Goal: Information Seeking & Learning: Check status

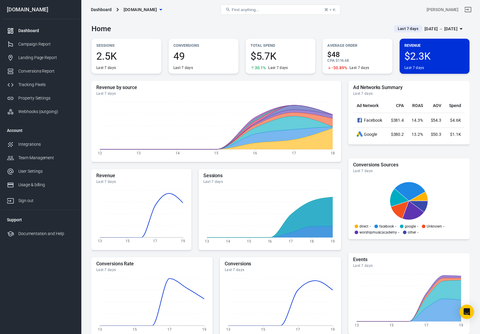
click at [455, 28] on div "[DATE] － [DATE]" at bounding box center [440, 28] width 33 height 7
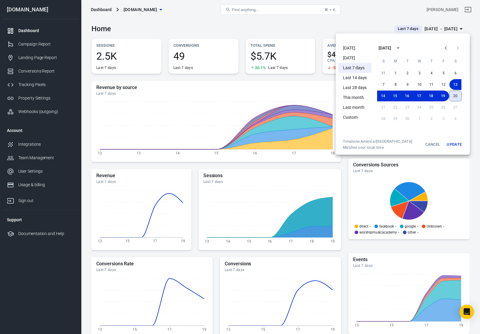
click at [456, 100] on button "20" at bounding box center [455, 96] width 13 height 11
click at [458, 98] on button "20" at bounding box center [455, 96] width 12 height 11
click at [455, 144] on button "Update" at bounding box center [453, 144] width 19 height 11
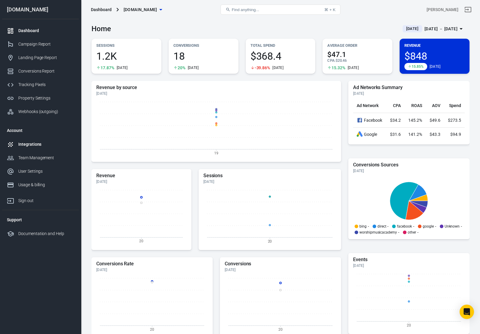
click at [29, 143] on div "Integrations" at bounding box center [46, 144] width 56 height 6
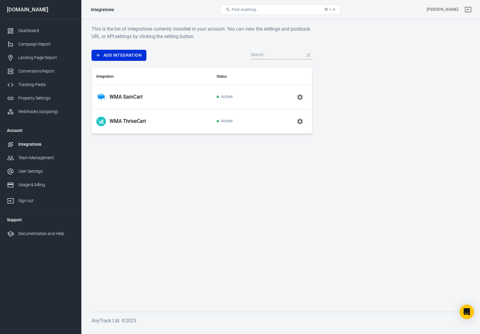
click at [302, 97] on icon "button" at bounding box center [300, 97] width 6 height 6
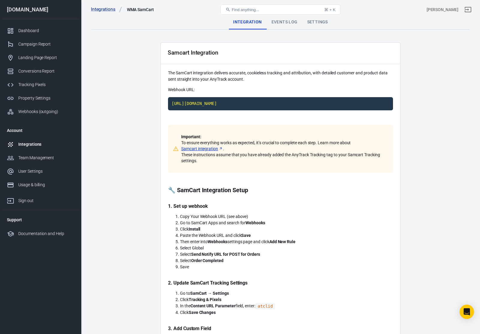
click at [287, 28] on div "Events Log" at bounding box center [284, 22] width 36 height 14
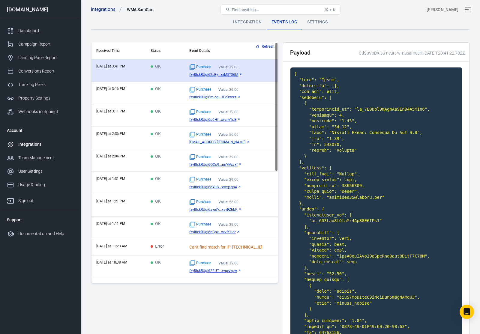
click at [218, 74] on span "fzyI8ckRUgi62sEy...xxM5T36M" at bounding box center [213, 75] width 49 height 4
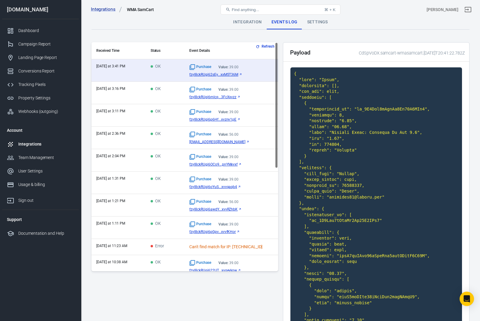
click at [225, 97] on span "fzyI8ckRUgi6mlcq...3FcXxvzz" at bounding box center [212, 97] width 47 height 4
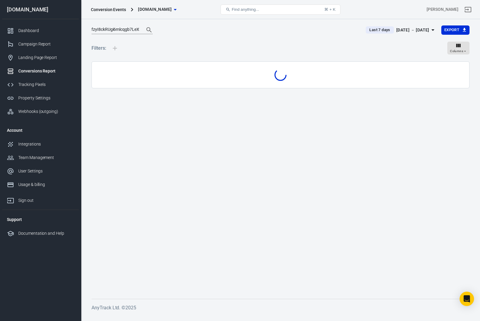
scroll to position [13, 0]
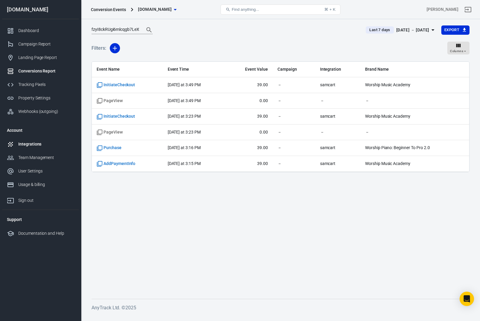
click at [29, 147] on div "Integrations" at bounding box center [46, 144] width 56 height 6
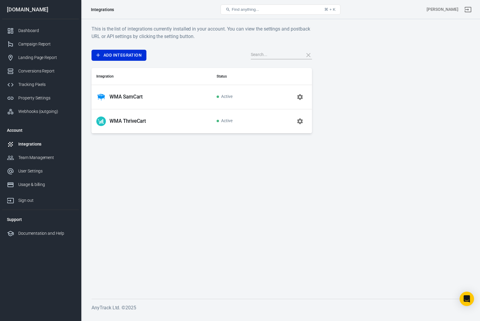
click at [298, 94] on icon "button" at bounding box center [299, 97] width 7 height 7
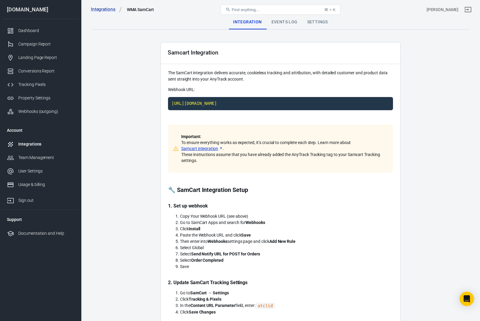
click at [285, 23] on div "Events Log" at bounding box center [284, 22] width 36 height 14
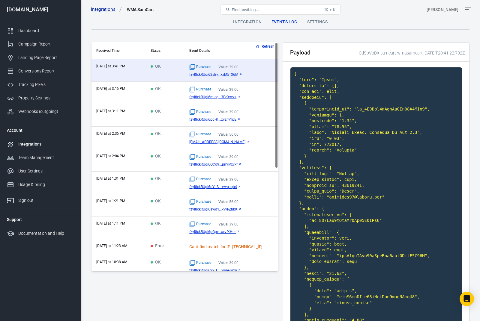
click at [259, 110] on div "Purchase Value: 39.00" at bounding box center [231, 112] width 84 height 6
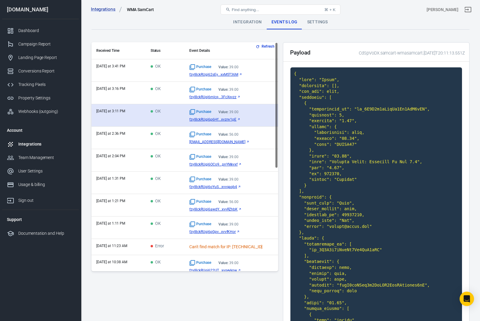
click at [217, 117] on span "fzyI8ckRUgi6p6Hf...xvznv1pE" at bounding box center [212, 119] width 47 height 4
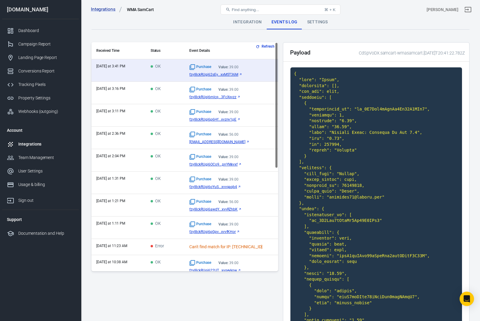
click at [215, 120] on span "fzyI8ckRUgi6p6Hf...xvznv1pE" at bounding box center [212, 119] width 47 height 4
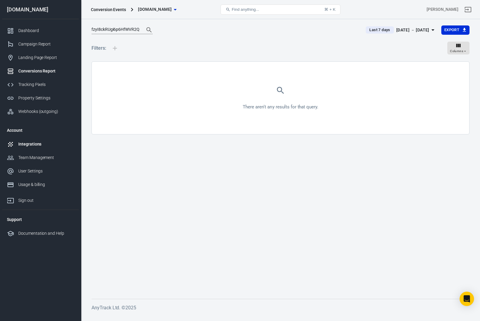
click at [28, 149] on link "Integrations" at bounding box center [40, 144] width 77 height 13
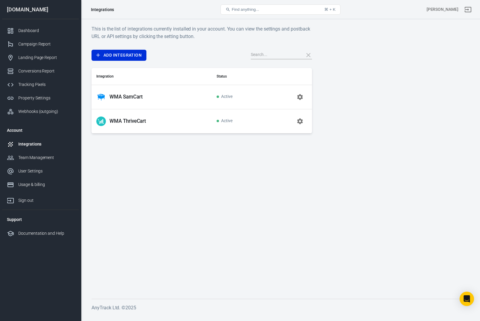
click at [237, 98] on td "Active" at bounding box center [238, 97] width 52 height 24
click at [299, 98] on icon "button" at bounding box center [300, 97] width 6 height 6
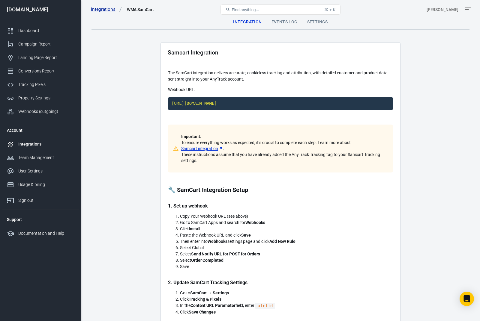
click at [289, 22] on div "Events Log" at bounding box center [284, 22] width 36 height 14
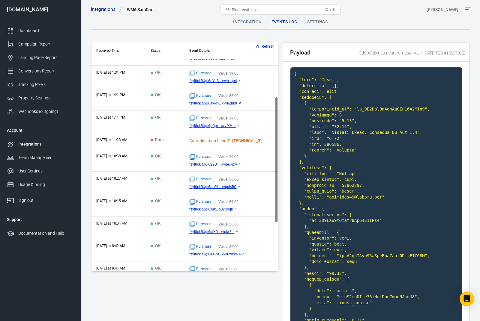
scroll to position [112, 0]
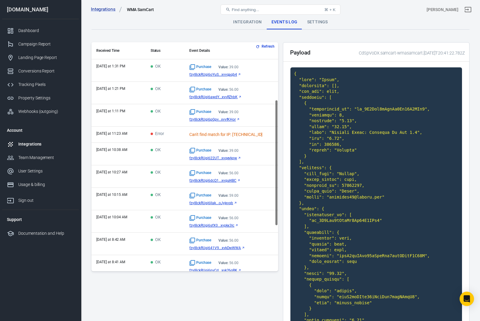
click at [217, 159] on span "fzyI8ckRUgi622UT...xvqevkpw" at bounding box center [213, 158] width 48 height 4
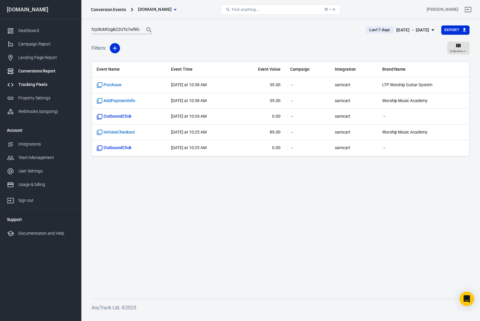
click at [30, 87] on div "Tracking Pixels" at bounding box center [46, 85] width 56 height 6
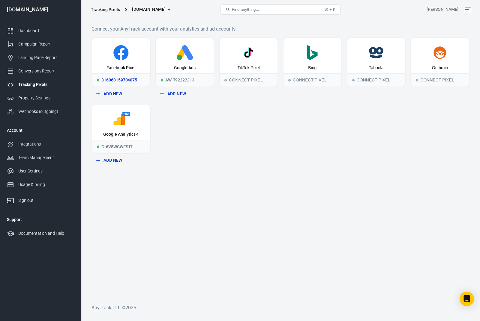
click at [124, 60] on icon at bounding box center [120, 52] width 15 height 15
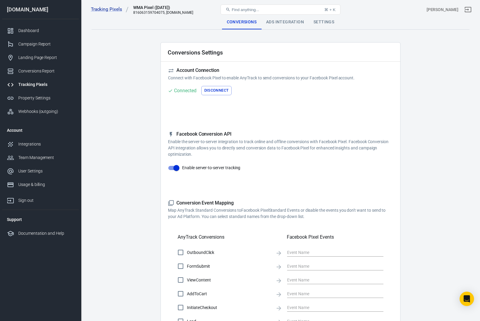
checkbox input "true"
type input "ViewContent"
checkbox input "true"
type input "SubmitApplication"
checkbox input "true"
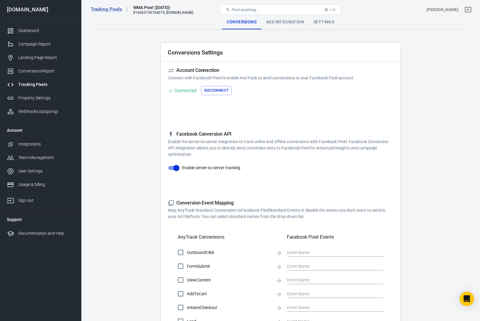
type input "ViewContent"
checkbox input "true"
type input "AddToCart"
checkbox input "true"
type input "InitiateCheckout"
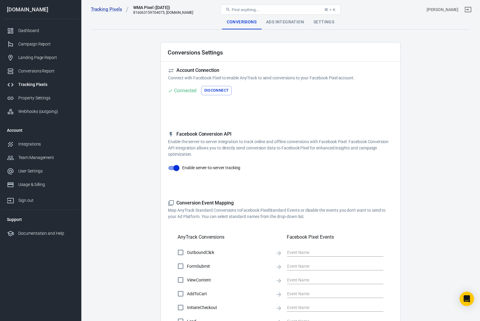
checkbox input "true"
type input "Lead"
checkbox input "true"
type input "CompleteRegistration"
checkbox input "true"
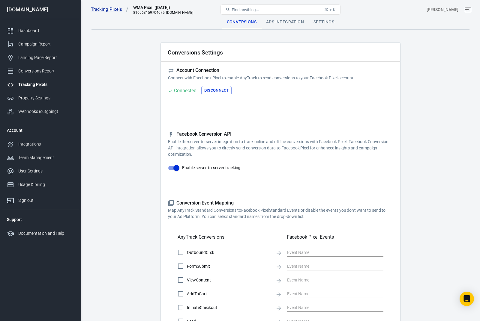
type input "Purchase"
checkbox input "true"
type input "AddPaymentInfo"
click at [28, 144] on div "Integrations" at bounding box center [46, 144] width 56 height 6
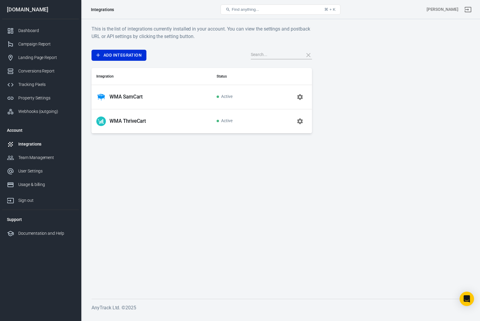
click at [302, 95] on icon "button" at bounding box center [300, 97] width 6 height 6
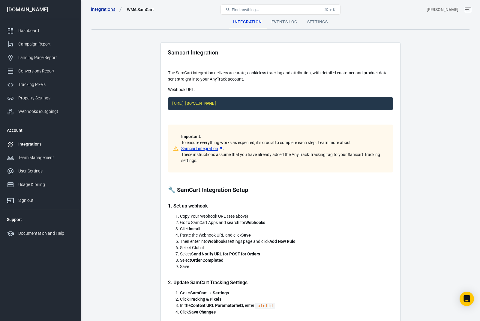
click at [287, 23] on div "Events Log" at bounding box center [284, 22] width 36 height 14
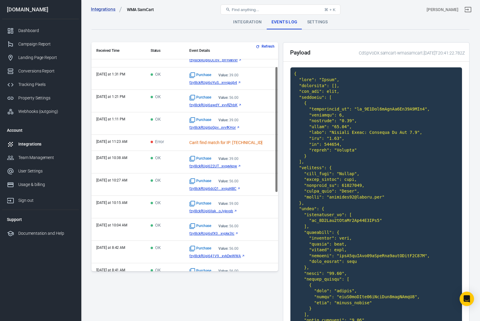
scroll to position [112, 0]
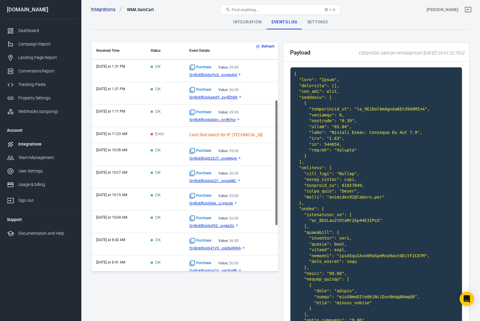
click at [216, 158] on span "fzyI8ckRUgi622UT...xvqevkpw" at bounding box center [213, 158] width 48 height 4
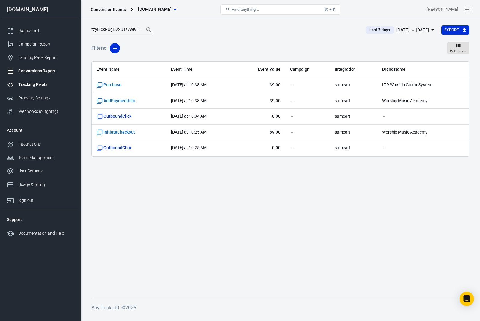
click at [34, 83] on div "Tracking Pixels" at bounding box center [46, 85] width 56 height 6
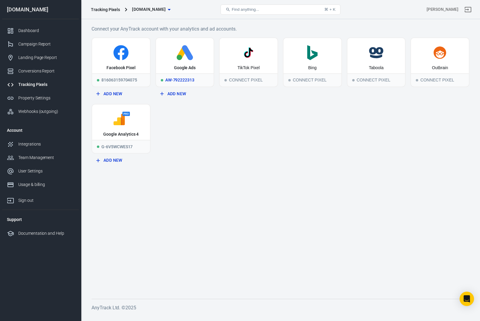
click at [187, 56] on icon at bounding box center [187, 52] width 11 height 15
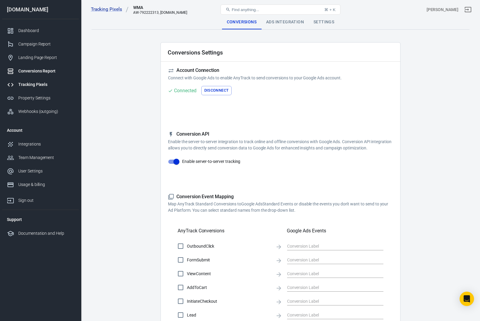
click at [32, 66] on link "Conversions Report" at bounding box center [40, 70] width 77 height 13
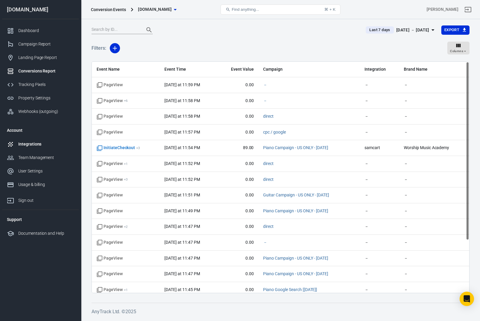
click at [28, 142] on div "Integrations" at bounding box center [46, 144] width 56 height 6
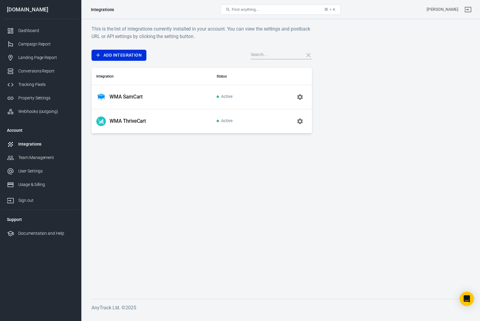
click at [301, 100] on button "button" at bounding box center [300, 97] width 14 height 14
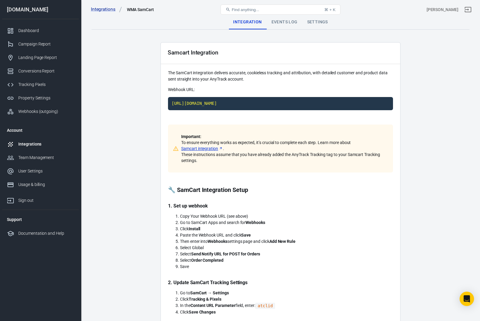
click at [287, 25] on div "Events Log" at bounding box center [284, 22] width 36 height 14
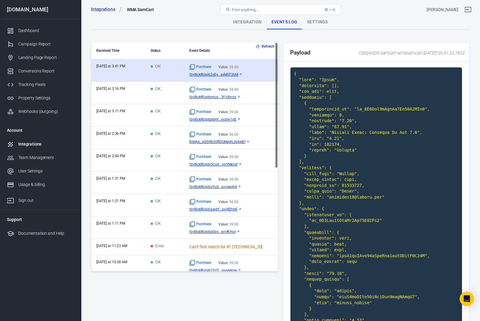
click at [219, 73] on span "fzyI8ckRUgi62sEy...xxM5T36M" at bounding box center [213, 75] width 49 height 4
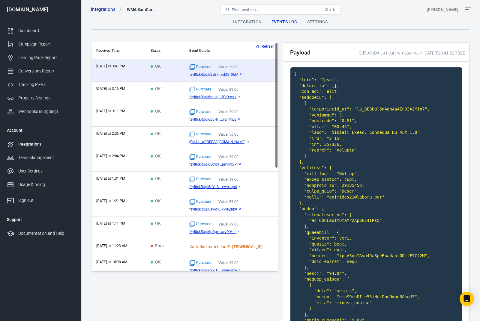
click at [185, 89] on td "OK" at bounding box center [165, 93] width 39 height 22
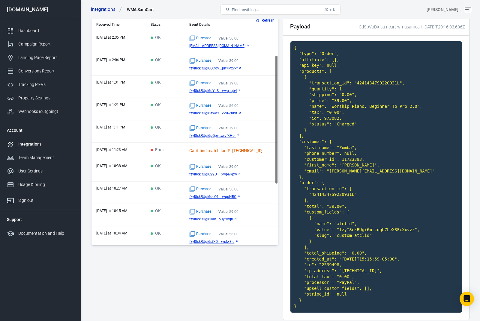
scroll to position [78, 0]
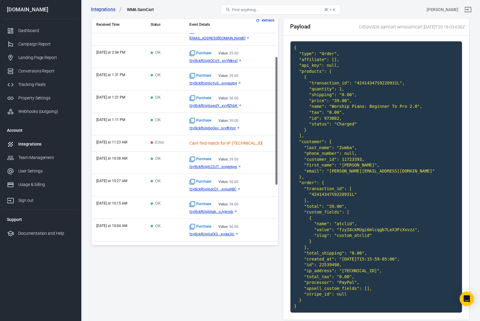
click at [211, 165] on span "fzyI8ckRUgi622UT...xvqevkpw" at bounding box center [213, 167] width 48 height 4
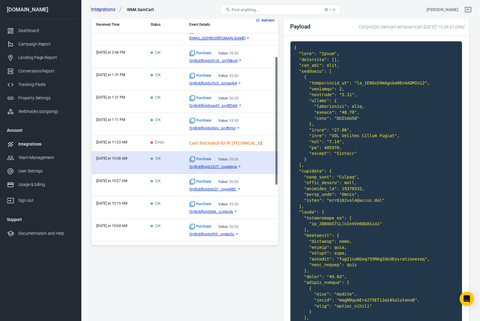
scroll to position [37, 0]
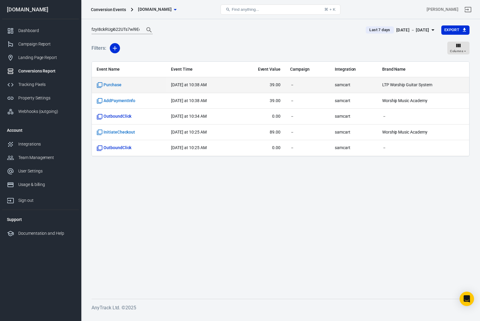
click at [111, 79] on td "Purchase" at bounding box center [129, 85] width 74 height 16
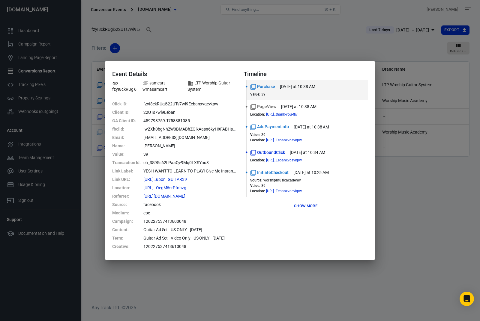
click at [309, 207] on button "Show more" at bounding box center [305, 206] width 26 height 9
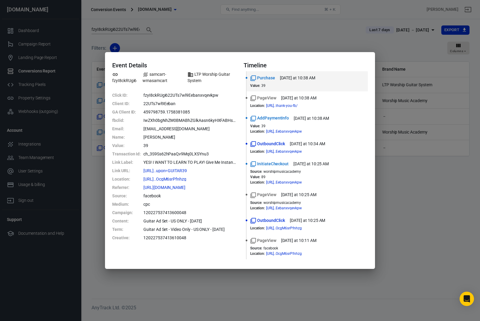
click at [28, 42] on div "Event Details fzyI8ckRUgi6 samcart-wmasamcart LTP Worship Guitar System Click I…" at bounding box center [240, 160] width 480 height 321
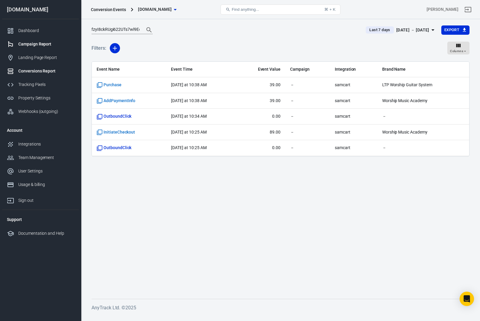
click at [33, 41] on div "Campaign Report" at bounding box center [46, 44] width 56 height 6
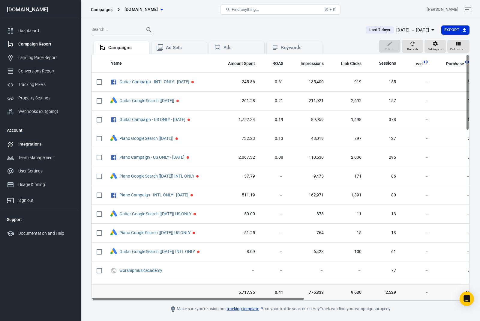
click at [31, 140] on link "Integrations" at bounding box center [40, 144] width 77 height 13
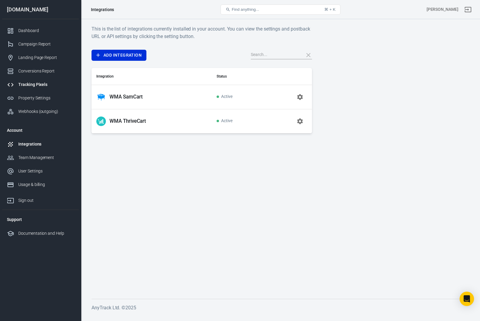
click at [28, 80] on link "Tracking Pixels" at bounding box center [40, 84] width 77 height 13
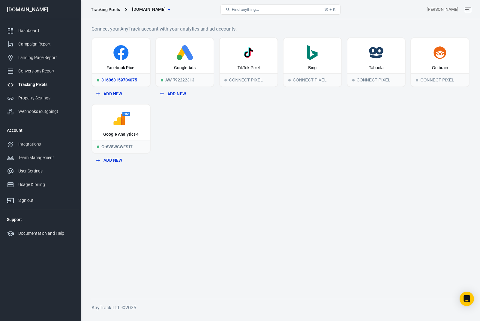
click at [129, 53] on icon at bounding box center [120, 52] width 53 height 15
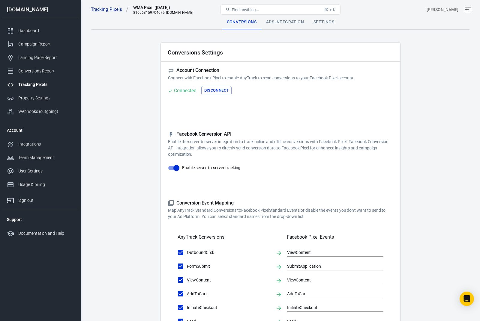
click at [290, 25] on div "Ads Integration" at bounding box center [284, 22] width 47 height 14
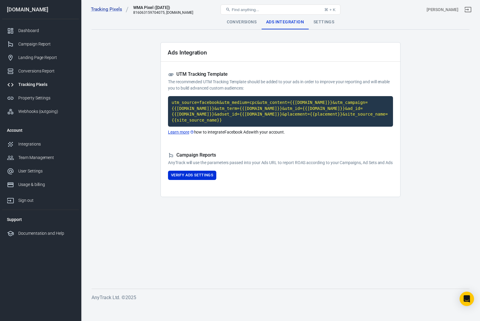
scroll to position [2, 0]
click at [195, 180] on button "Verify Ads Settings" at bounding box center [192, 175] width 48 height 9
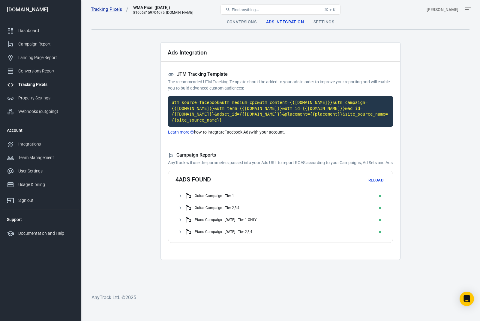
click at [174, 195] on div "4 ads found Reload Guitar Campaign - Tier 1 Guitar Campaign - Tier 2,3,4 Piano …" at bounding box center [280, 207] width 225 height 72
click at [180, 196] on icon at bounding box center [179, 195] width 5 height 5
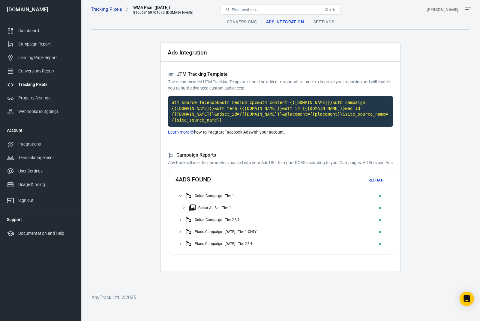
click at [180, 222] on icon at bounding box center [179, 219] width 5 height 5
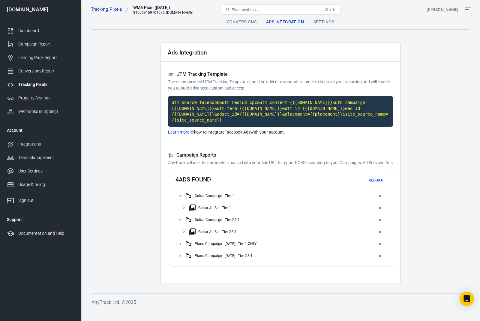
click at [178, 247] on icon at bounding box center [179, 243] width 5 height 5
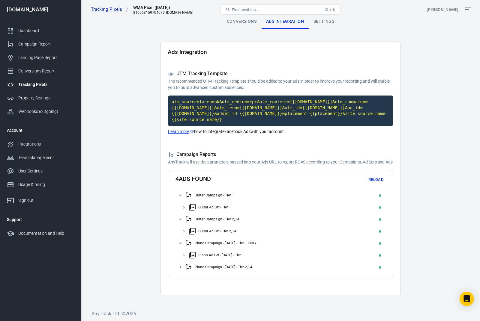
click at [179, 270] on icon at bounding box center [179, 267] width 5 height 5
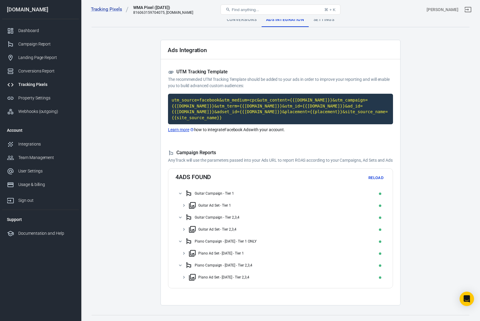
scroll to position [0, 0]
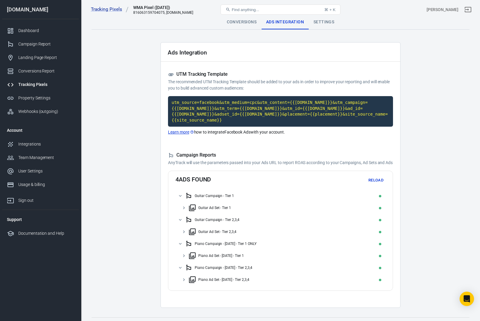
click at [319, 14] on button "Find anything... ⌘ + K" at bounding box center [280, 9] width 120 height 10
click at [322, 26] on div "Settings" at bounding box center [323, 22] width 30 height 14
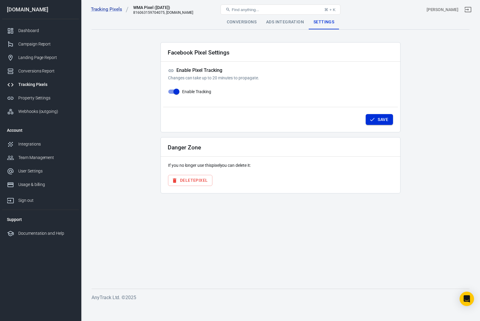
click at [376, 117] on button "Save" at bounding box center [378, 119] width 27 height 11
click at [27, 42] on div "Campaign Report" at bounding box center [46, 44] width 56 height 6
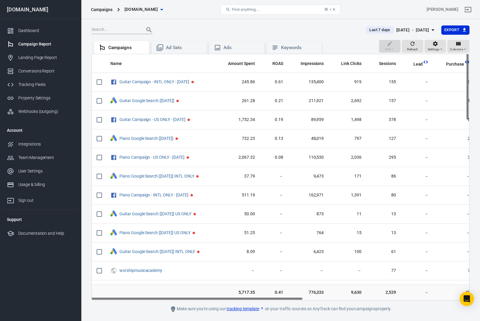
scroll to position [-9, -1]
click at [425, 27] on div "[DATE] － [DATE]" at bounding box center [412, 29] width 33 height 7
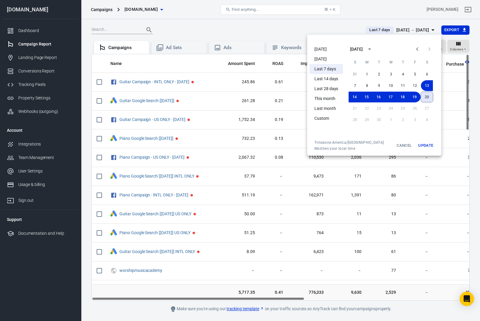
click at [428, 97] on button "20" at bounding box center [426, 97] width 13 height 11
click at [426, 95] on button "20" at bounding box center [426, 97] width 12 height 11
click at [428, 145] on button "Update" at bounding box center [425, 145] width 19 height 11
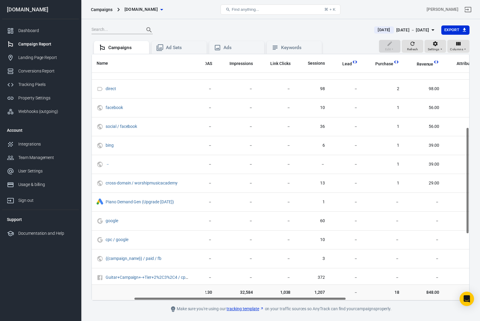
scroll to position [182, 74]
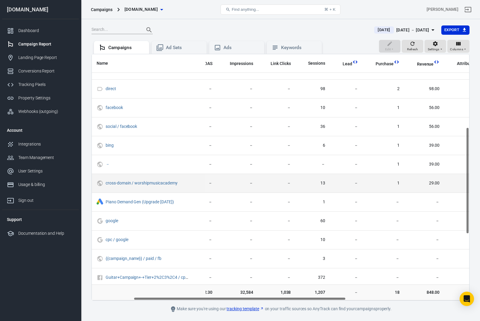
click at [117, 189] on td "cross-domain / worshipmusicacademy" at bounding box center [149, 183] width 114 height 19
click at [119, 181] on link "cross-domain / worshipmusicacademy" at bounding box center [141, 183] width 72 height 5
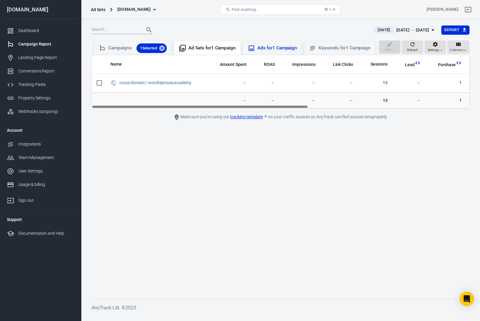
click at [281, 48] on div "Ads for 1 Campaign" at bounding box center [277, 48] width 40 height 6
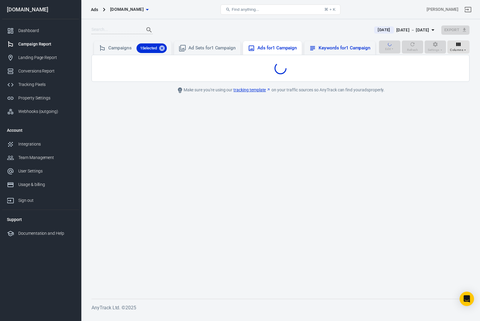
click at [349, 55] on div "Keywords for 1 Campaign" at bounding box center [339, 48] width 71 height 14
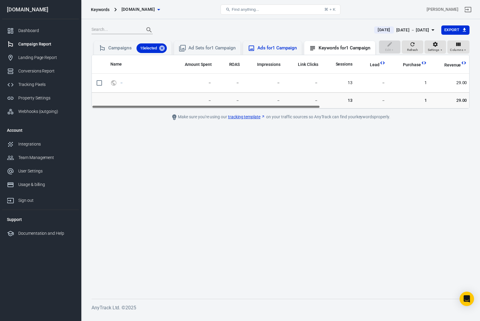
click at [290, 48] on div "Ads for 1 Campaign" at bounding box center [277, 48] width 40 height 6
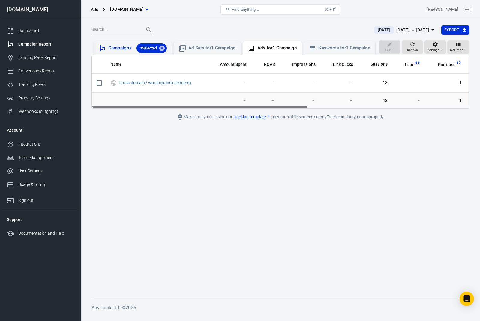
click at [122, 48] on div "Campaigns 1 Selected" at bounding box center [137, 48] width 58 height 10
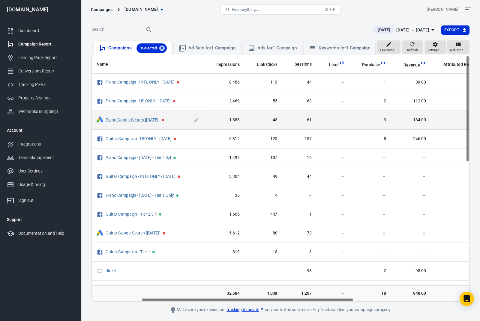
scroll to position [0, 88]
click at [130, 119] on link "Piano Google Search [[DATE]]" at bounding box center [132, 120] width 54 height 5
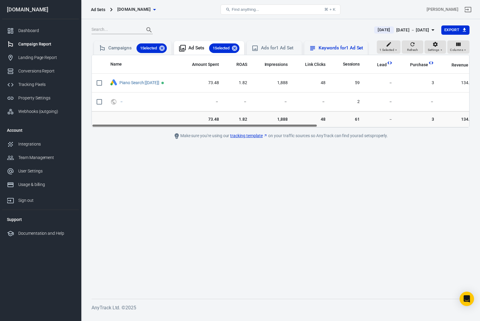
click at [340, 47] on div "Keywords for 1 Ad Set" at bounding box center [340, 48] width 44 height 6
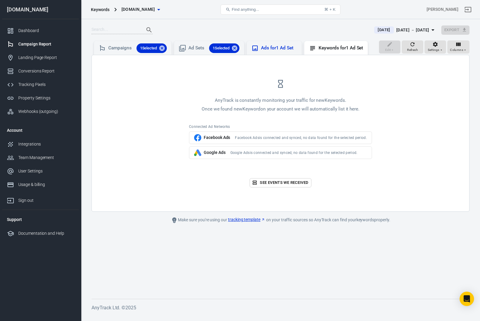
click at [272, 48] on div "Ads for 1 Ad Set" at bounding box center [279, 48] width 36 height 6
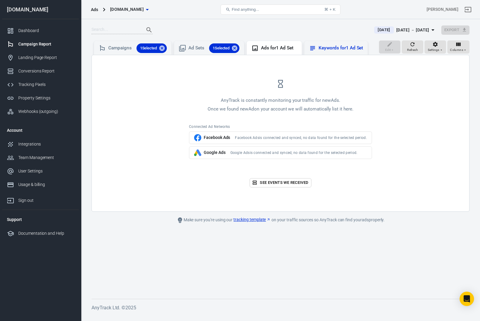
click at [325, 55] on div "Keywords for 1 Ad Set" at bounding box center [336, 48] width 64 height 14
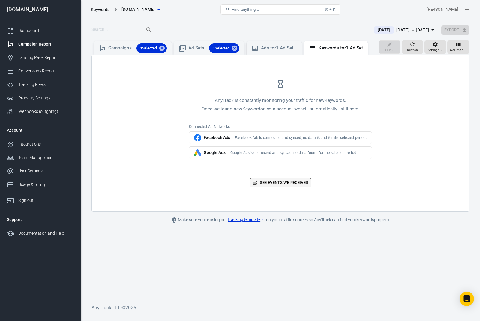
click at [285, 184] on link "See events we received" at bounding box center [279, 182] width 61 height 9
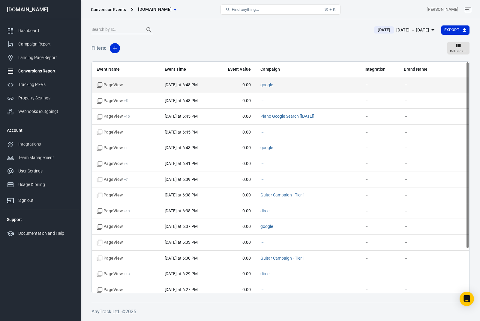
click at [114, 80] on td "PageView" at bounding box center [126, 85] width 68 height 16
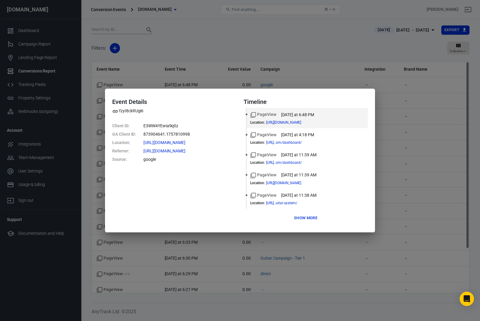
click at [414, 236] on div "Event Details fzyI8ckRUgi6 Client ID : E3WW4YEwia9q0z GA Client ID : 873904641.…" at bounding box center [240, 160] width 480 height 321
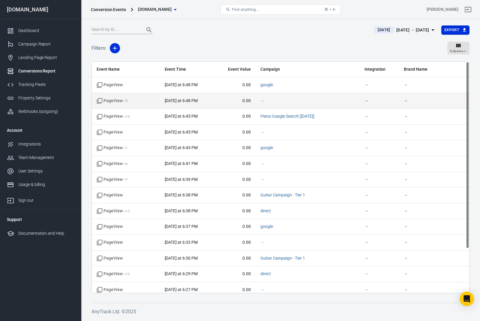
click at [115, 100] on span "PageView + 5" at bounding box center [112, 101] width 31 height 6
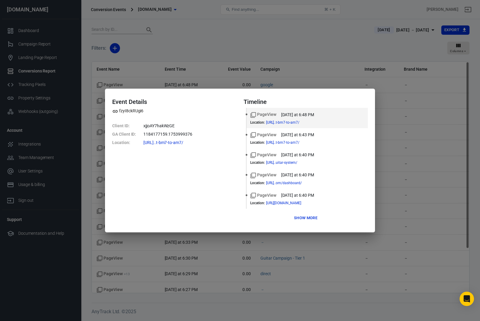
click at [305, 217] on button "Show more" at bounding box center [305, 218] width 26 height 9
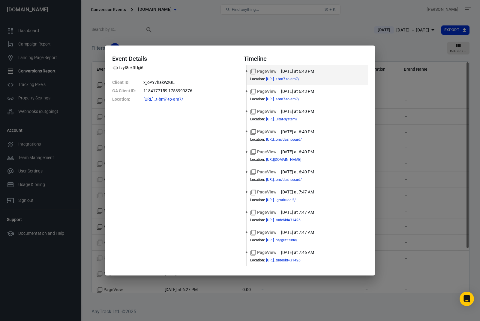
click at [435, 233] on div "Event Details fzyI8ckRUgi6 Client ID : xjjoAY7hakWzGE GA Client ID : 1184177159…" at bounding box center [240, 160] width 480 height 321
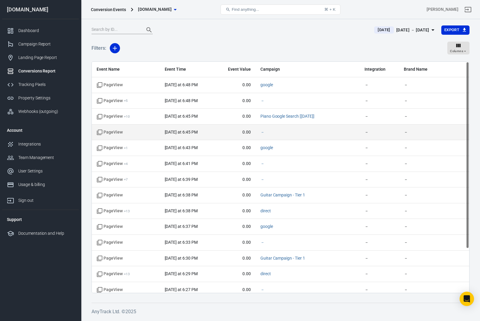
click at [113, 130] on span "PageView" at bounding box center [110, 132] width 26 height 6
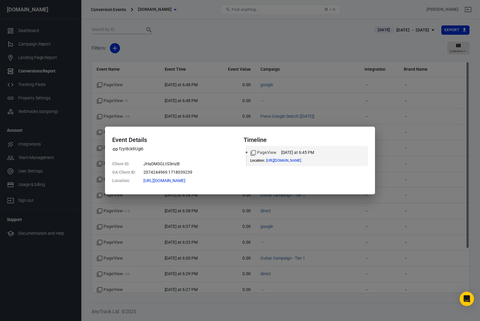
click at [430, 240] on div "Event Details fzyI8ckRUgi6 Client ID : JHaDM3GLtS3mzB GA Client ID : 2074244969…" at bounding box center [240, 160] width 480 height 321
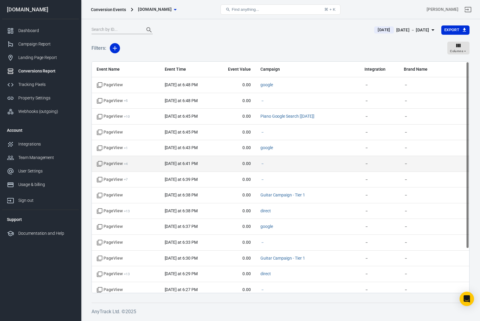
click at [110, 163] on span "PageView + 4" at bounding box center [112, 164] width 31 height 6
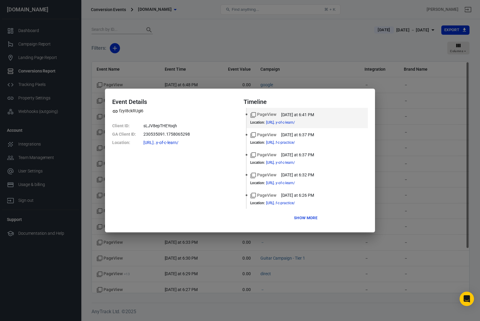
click at [153, 253] on div "Event Details fzyI8ckRUgi6 Client ID : sLJV8epTHEYoqh GA Client ID : 230535091.…" at bounding box center [240, 160] width 480 height 321
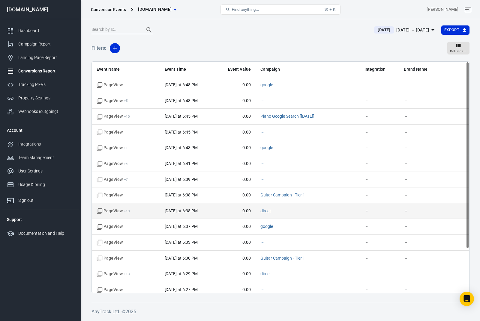
click at [116, 212] on span "PageView + 13" at bounding box center [113, 211] width 33 height 6
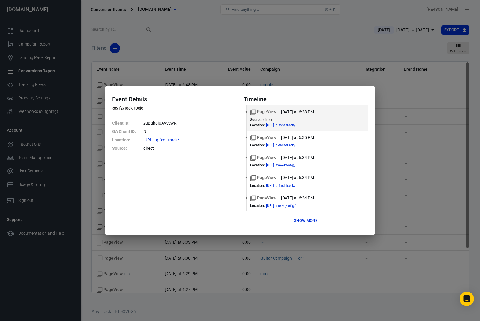
click at [140, 255] on div "Event Details fzyI8ckRUgi6 Client ID : zuBgh8jUAvVewR GA Client ID : N Location…" at bounding box center [240, 160] width 480 height 321
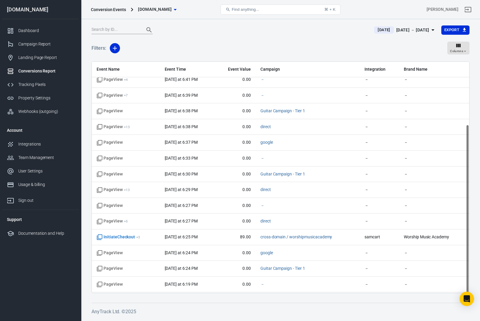
scroll to position [84, 0]
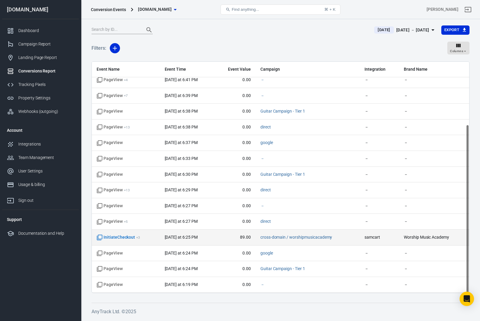
click at [105, 240] on span "InitiateCheckout + 3" at bounding box center [118, 238] width 43 height 6
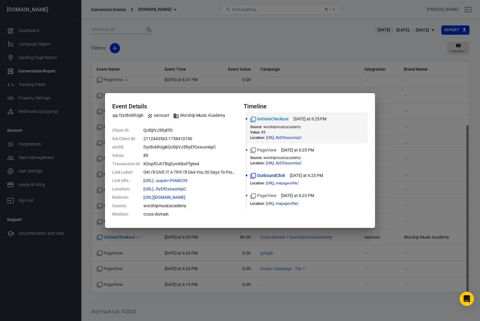
click at [438, 245] on div "Event Details fzyI8ckRUgi6 samcart Worship Music Academy Client ID : Qcl0jIVJ5R…" at bounding box center [240, 160] width 480 height 321
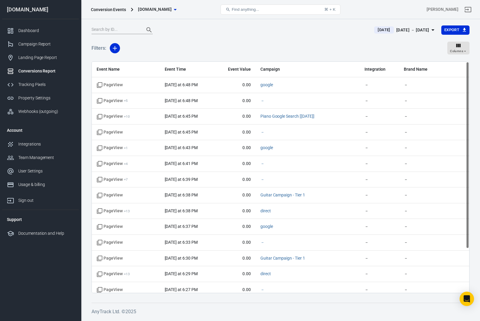
scroll to position [0, 0]
click at [28, 29] on div "Dashboard" at bounding box center [46, 31] width 56 height 6
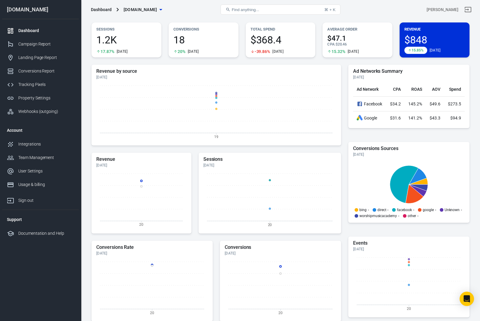
click at [454, 42] on span "$848" at bounding box center [434, 40] width 60 height 10
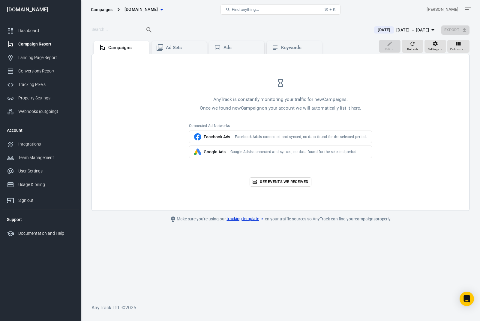
scroll to position [13, 0]
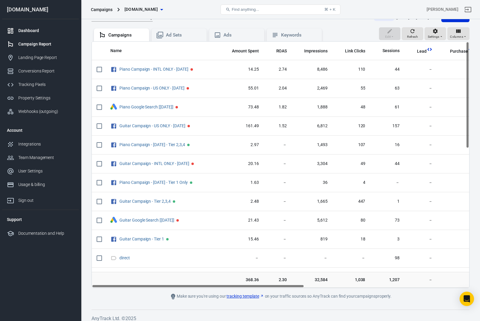
click at [25, 28] on div "Dashboard" at bounding box center [46, 31] width 56 height 6
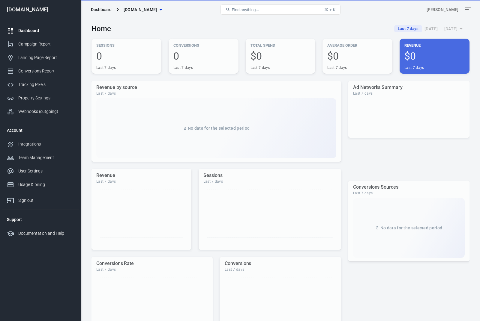
click at [405, 10] on div "[PERSON_NAME]" at bounding box center [409, 9] width 126 height 14
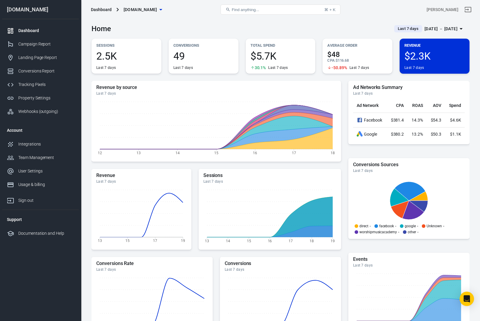
click at [461, 28] on icon "button" at bounding box center [460, 28] width 3 height 1
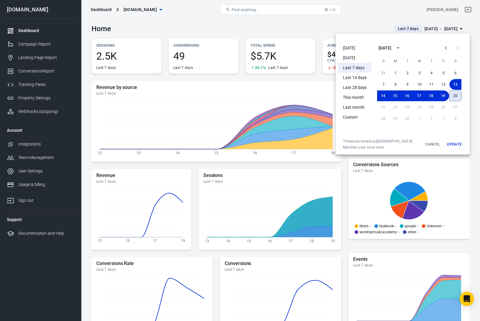
click at [457, 95] on button "20" at bounding box center [455, 96] width 13 height 11
click at [459, 94] on button "20" at bounding box center [455, 96] width 12 height 11
click at [459, 144] on button "Update" at bounding box center [453, 144] width 19 height 11
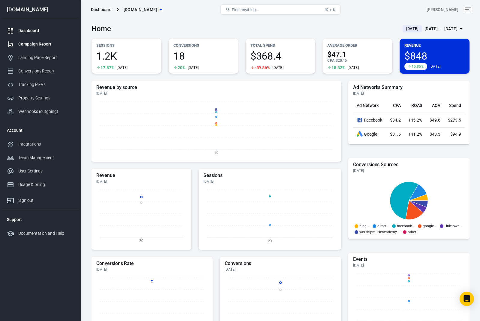
click at [30, 43] on div "Campaign Report" at bounding box center [46, 44] width 56 height 6
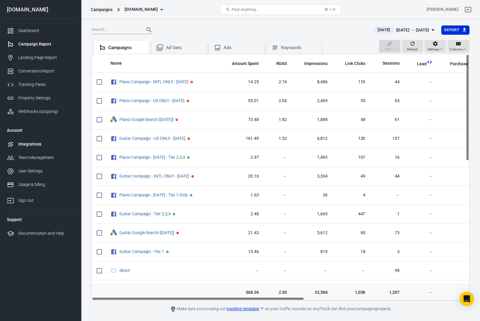
click at [31, 144] on div "Integrations" at bounding box center [46, 144] width 56 height 6
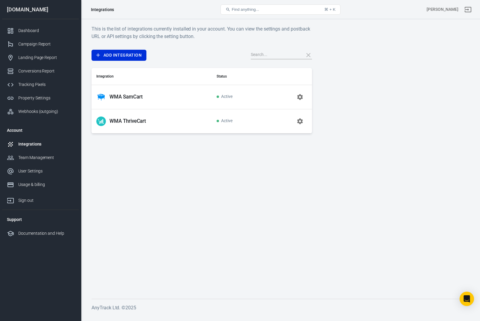
click at [300, 97] on icon "button" at bounding box center [299, 97] width 7 height 7
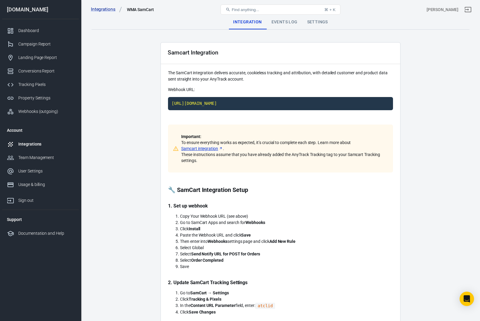
click at [278, 25] on div "Events Log" at bounding box center [284, 22] width 36 height 14
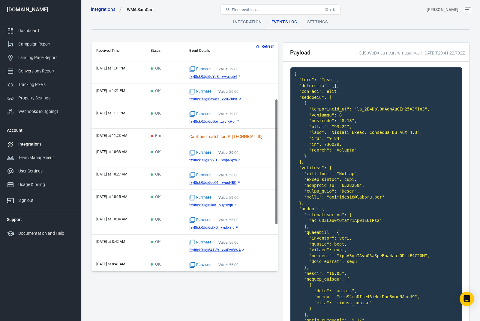
scroll to position [110, 0]
click at [208, 201] on div "Purchase Value: 59.00 fzyI8ckRUgi6lIak...oJyjxvqb" at bounding box center [231, 201] width 84 height 13
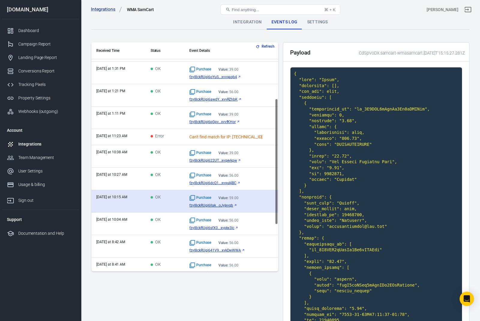
click at [211, 207] on span "fzyI8ckRUgi6lIak...oJyjxvqb" at bounding box center [211, 206] width 44 height 4
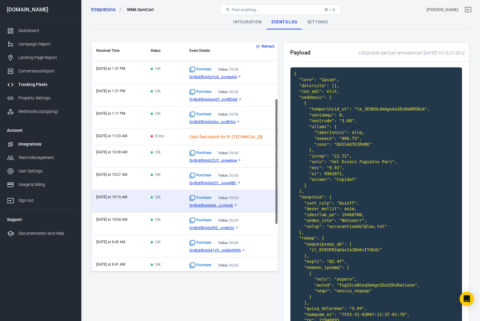
click at [33, 84] on div "Tracking Pixels" at bounding box center [46, 85] width 56 height 6
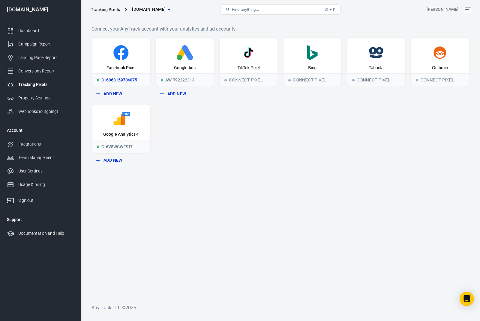
click at [126, 64] on div "Facebook Pixel" at bounding box center [121, 55] width 58 height 35
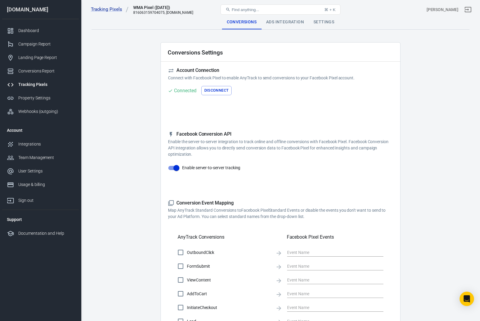
checkbox input "true"
type input "ViewContent"
checkbox input "true"
type input "SubmitApplication"
checkbox input "true"
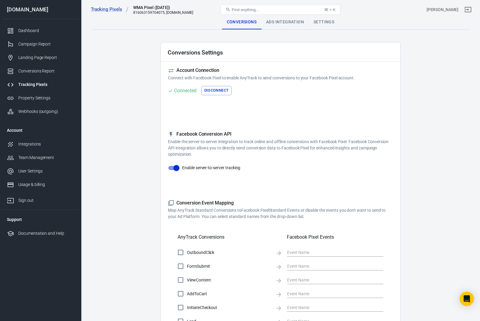
type input "ViewContent"
checkbox input "true"
type input "AddToCart"
checkbox input "true"
type input "InitiateCheckout"
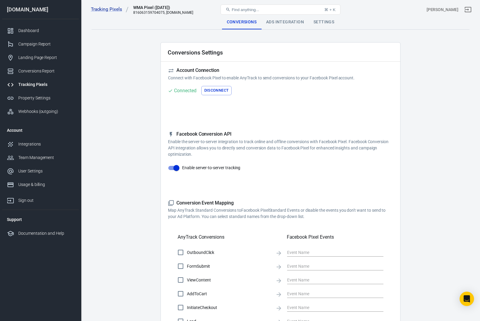
checkbox input "true"
type input "Lead"
checkbox input "true"
type input "CompleteRegistration"
checkbox input "true"
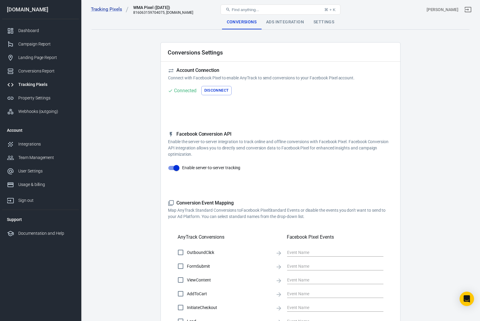
type input "Purchase"
checkbox input "true"
type input "AddPaymentInfo"
click at [30, 146] on div "Integrations" at bounding box center [46, 144] width 56 height 6
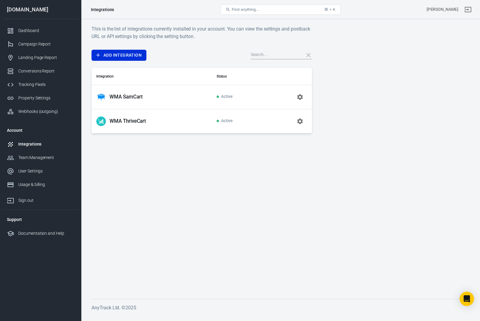
click at [302, 96] on icon "button" at bounding box center [300, 97] width 6 height 6
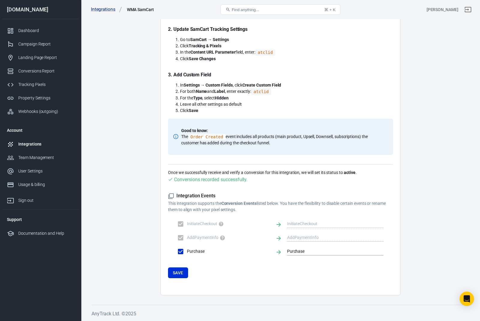
scroll to position [253, 0]
click at [29, 84] on div "Tracking Pixels" at bounding box center [46, 85] width 56 height 6
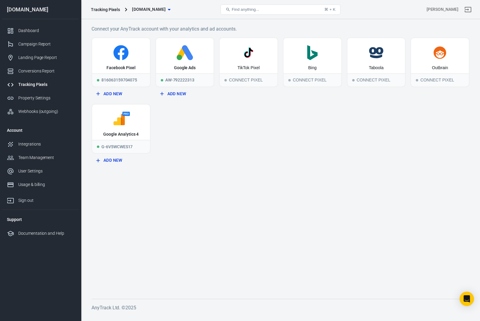
scroll to position [13, 0]
click at [122, 132] on div "Google Analytics 4" at bounding box center [120, 135] width 35 height 6
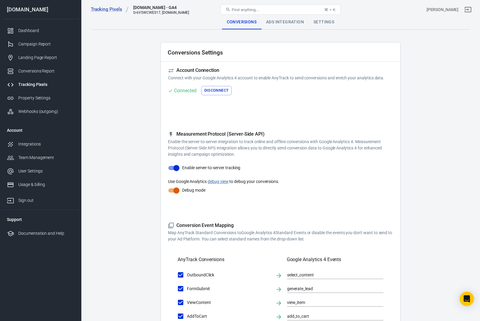
click at [452, 231] on main "Conversions Ads Integration Settings Conversions Settings Account Connection Co…" at bounding box center [280, 248] width 378 height 466
click at [283, 21] on div "Ads Integration" at bounding box center [284, 22] width 47 height 14
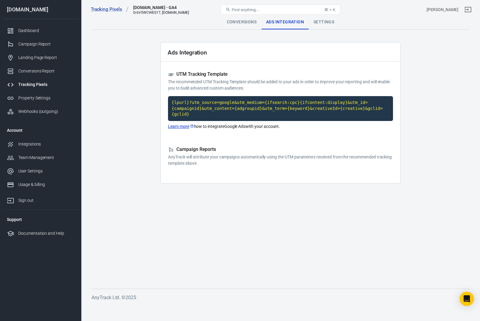
click at [323, 20] on div "Settings" at bounding box center [323, 22] width 30 height 14
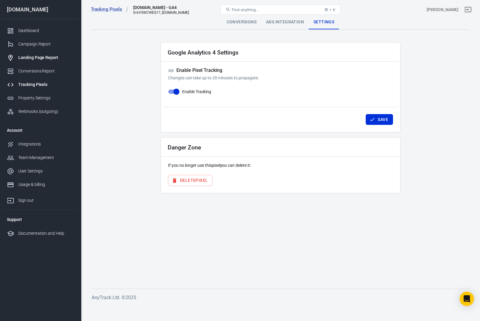
click at [30, 57] on div "Landing Page Report" at bounding box center [46, 58] width 56 height 6
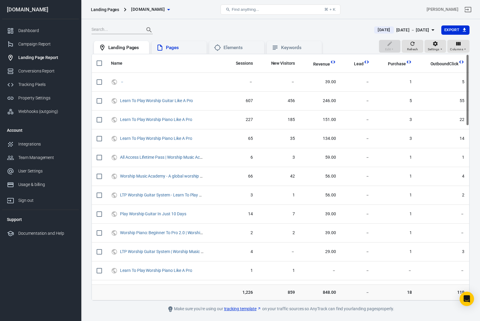
click at [173, 47] on div "Pages" at bounding box center [184, 48] width 36 height 6
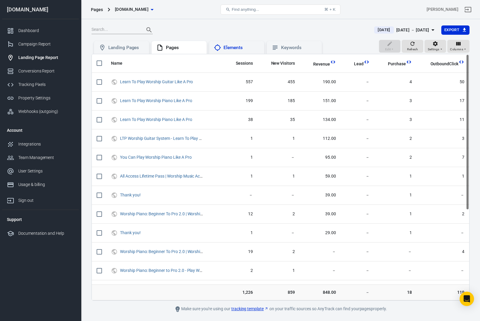
click at [241, 49] on div "Elements" at bounding box center [241, 48] width 36 height 6
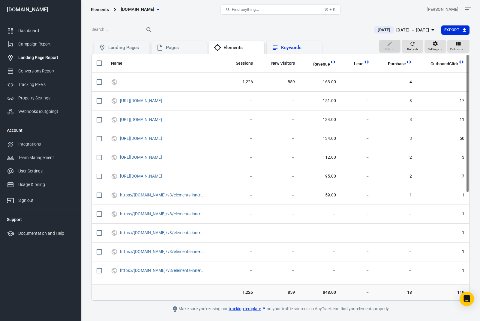
click at [299, 52] on div "Keywords" at bounding box center [293, 47] width 55 height 13
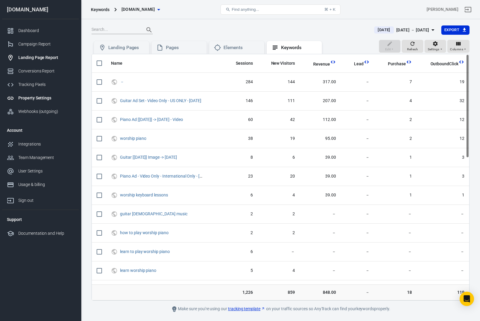
click at [37, 97] on div "Property Settings" at bounding box center [46, 98] width 56 height 6
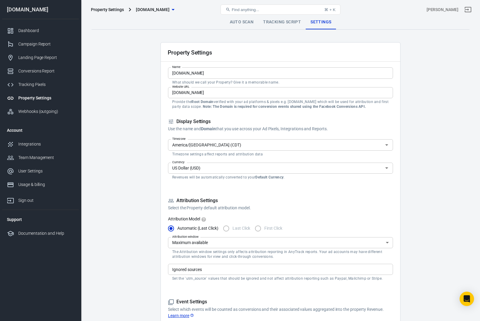
click at [281, 26] on link "Tracking Script" at bounding box center [281, 22] width 47 height 14
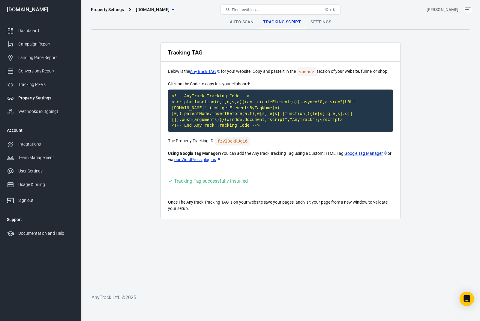
click at [239, 115] on code "<!-- AnyTrack Tracking Code --> <script>!function(e,t,n,s,a){(a=t.createElement…" at bounding box center [280, 111] width 225 height 43
click at [31, 80] on link "Tracking Pixels" at bounding box center [40, 84] width 77 height 13
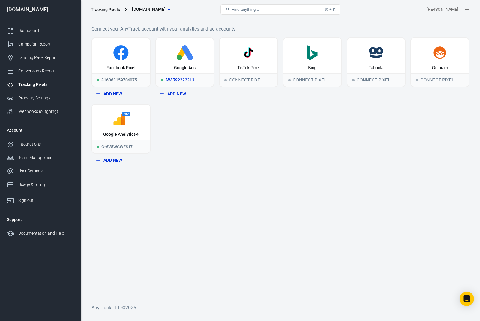
click at [188, 57] on icon at bounding box center [187, 52] width 11 height 15
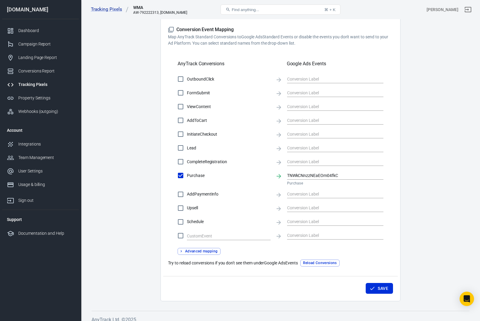
scroll to position [165, 0]
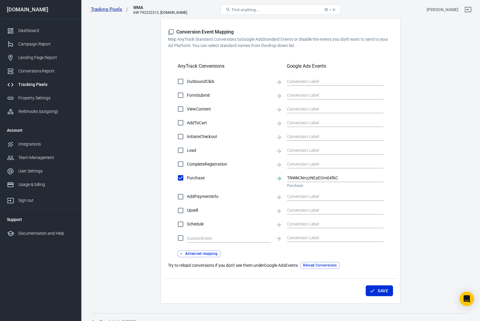
click at [102, 7] on link "Tracking Pixels" at bounding box center [110, 9] width 38 height 6
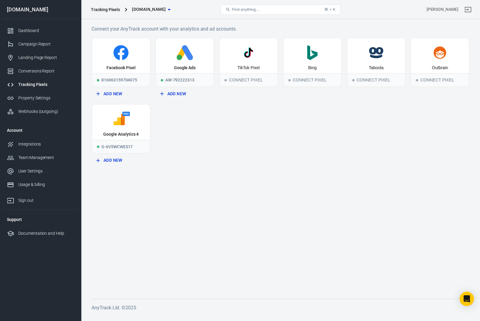
scroll to position [13, 0]
click at [120, 48] on icon at bounding box center [121, 54] width 6 height 12
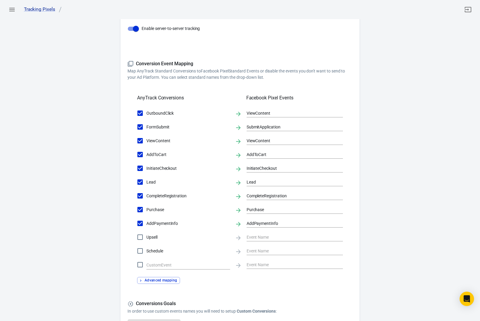
scroll to position [1, 0]
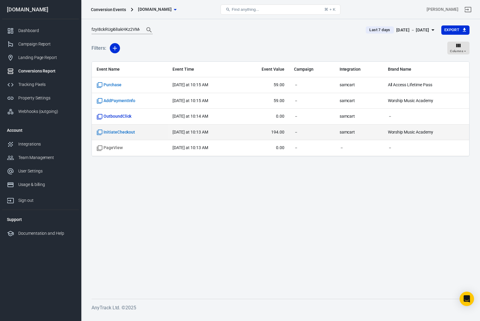
click at [111, 134] on span "InitiateCheckout" at bounding box center [116, 132] width 38 height 6
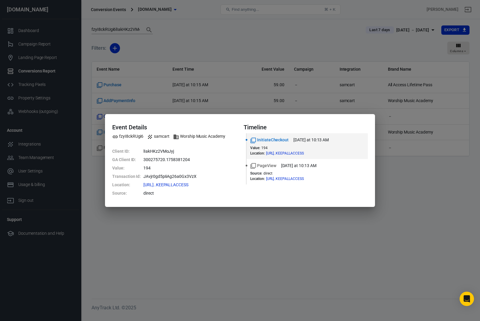
click at [305, 227] on div "Event Details fzyI8ckRUgi6 samcart Worship Music Academy Client ID : lIakHKz2VM…" at bounding box center [240, 160] width 480 height 321
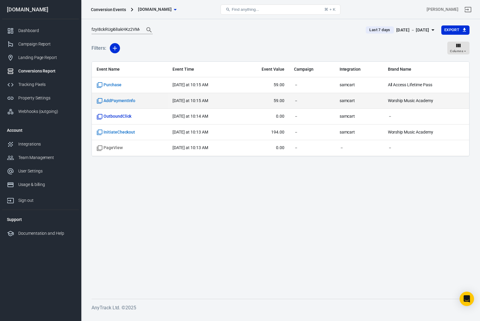
click at [119, 99] on span "AddPaymentInfo" at bounding box center [116, 101] width 39 height 6
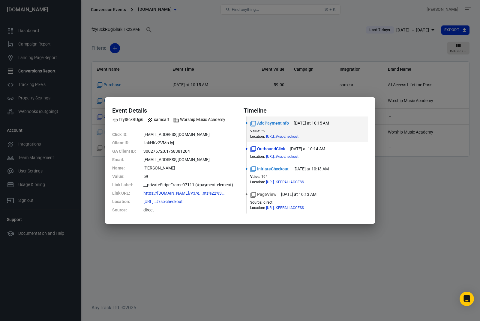
click at [148, 270] on div "Event Details fzyI8ckRUgi6 samcart Worship Music Academy Click ID : [EMAIL_ADDR…" at bounding box center [240, 160] width 480 height 321
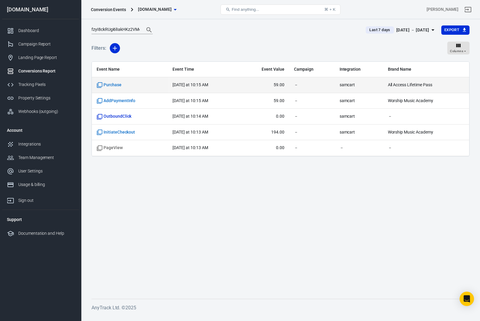
click at [112, 82] on td "Purchase" at bounding box center [130, 85] width 76 height 16
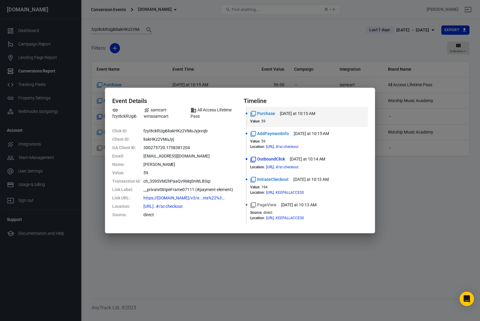
click at [172, 194] on dd "https://[DOMAIN_NAME]/v3/e...nts%22%3A%7B%" at bounding box center [189, 198] width 93 height 8
click at [233, 195] on dd "https://[DOMAIN_NAME]/v3/e...nts%22%3A%7B%" at bounding box center [189, 198] width 93 height 8
click at [235, 200] on icon at bounding box center [234, 198] width 4 height 4
click at [408, 217] on div "Event Details fzyI8ckRUgi6 samcart-wmasamcart All Access Lifetime Pass Click ID…" at bounding box center [240, 160] width 480 height 321
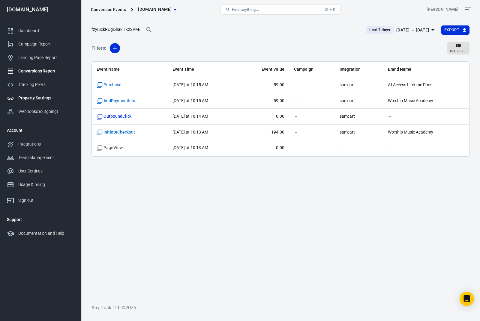
click at [36, 96] on div "Property Settings" at bounding box center [46, 98] width 56 height 6
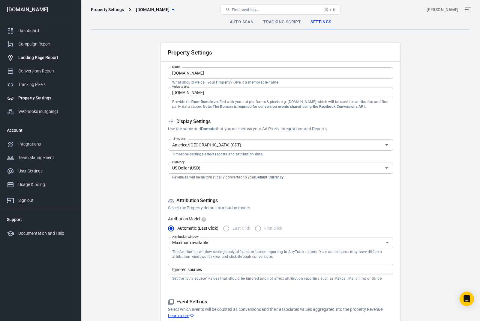
click at [34, 52] on link "Landing Page Report" at bounding box center [40, 57] width 77 height 13
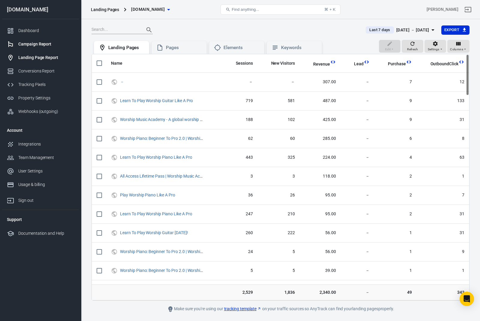
click at [28, 43] on div "Campaign Report" at bounding box center [46, 44] width 56 height 6
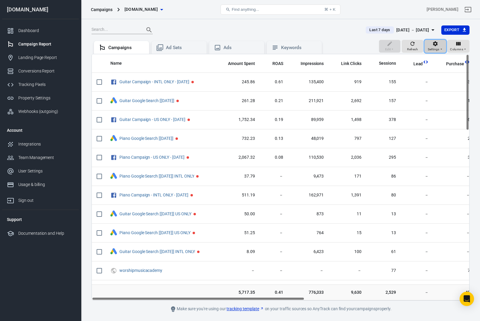
click at [438, 43] on icon "button" at bounding box center [435, 44] width 6 height 6
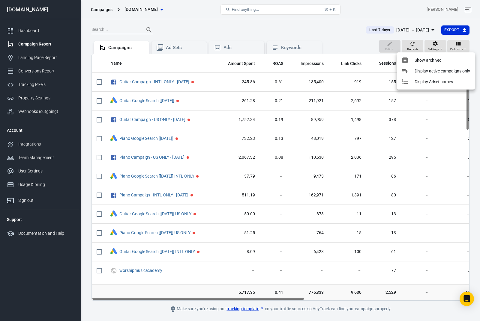
click at [437, 67] on li "Display active campaigns only" at bounding box center [435, 71] width 78 height 11
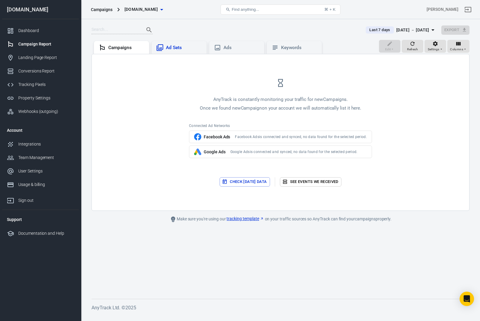
click at [179, 47] on div "Ad Sets" at bounding box center [184, 48] width 36 height 6
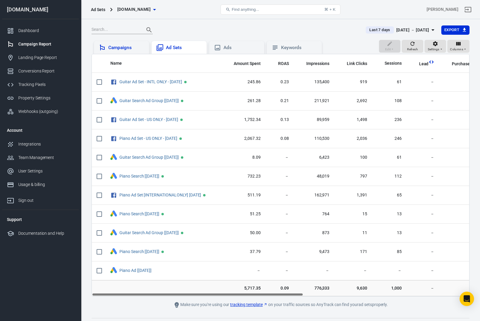
click at [129, 47] on div "Campaigns" at bounding box center [126, 48] width 36 height 6
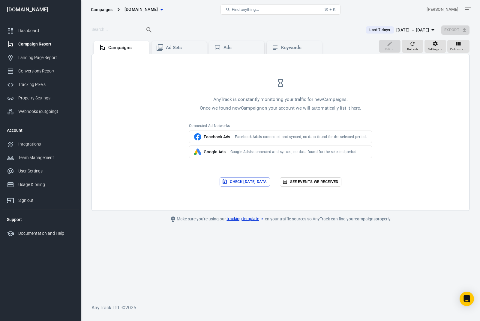
click at [429, 28] on icon "button" at bounding box center [432, 29] width 7 height 7
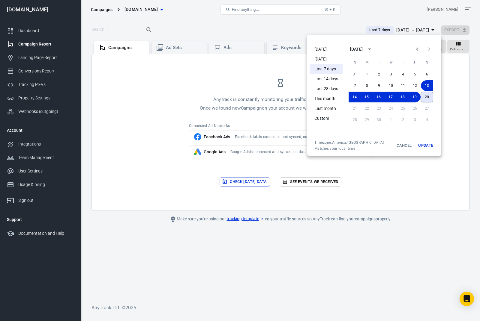
click at [428, 98] on button "20" at bounding box center [426, 97] width 13 height 11
click at [426, 95] on button "20" at bounding box center [426, 97] width 12 height 11
click at [431, 139] on div "31 1 2 3 4 5 6 7 8 9 10 11 12 13 14 15 16 17 18 19 20 21 22 23 24 25 26 27 28 2…" at bounding box center [391, 104] width 96 height 72
click at [427, 146] on button "Update" at bounding box center [425, 145] width 19 height 11
